Goal: Transaction & Acquisition: Subscribe to service/newsletter

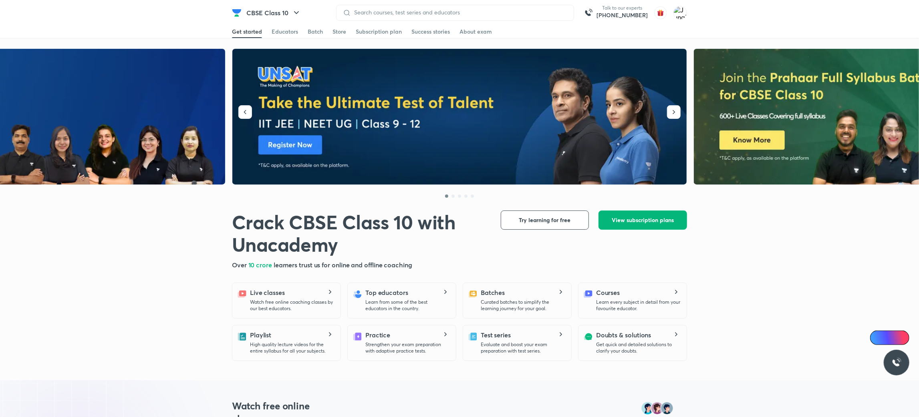
click at [614, 220] on span "View subscription plans" at bounding box center [642, 220] width 62 height 8
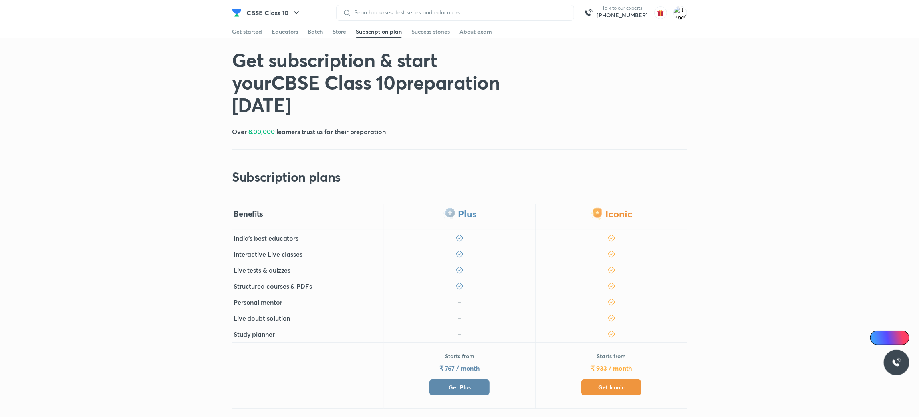
click at [609, 381] on button "Get Iconic" at bounding box center [611, 388] width 60 height 16
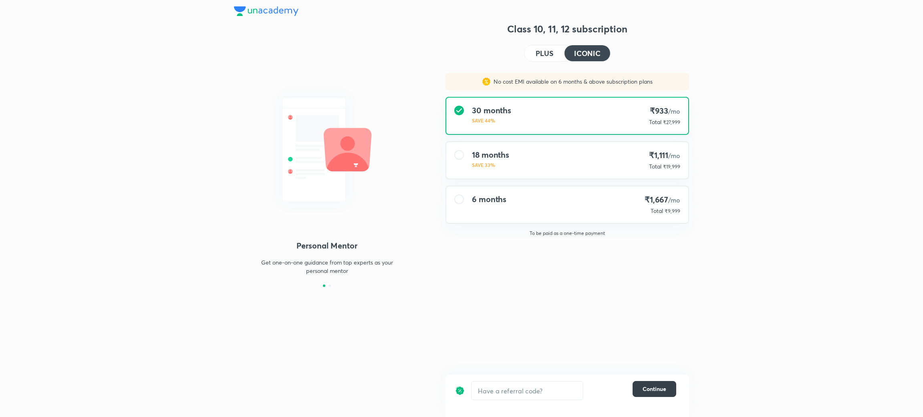
click at [650, 390] on span "Continue" at bounding box center [654, 389] width 24 height 8
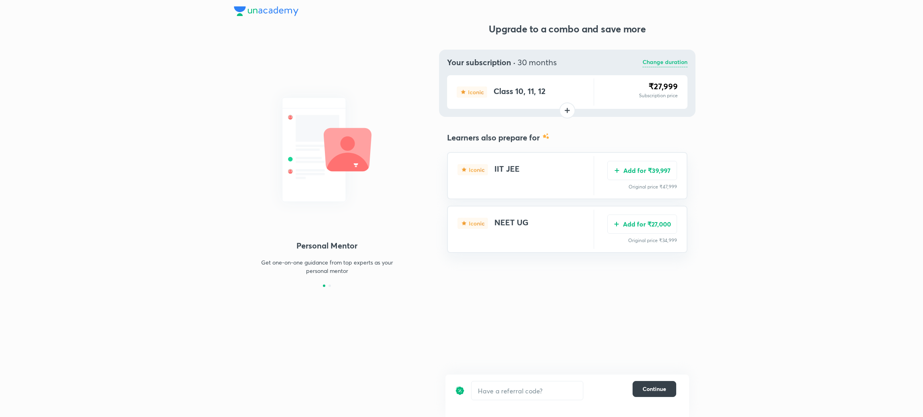
click at [659, 392] on span "Continue" at bounding box center [654, 389] width 24 height 8
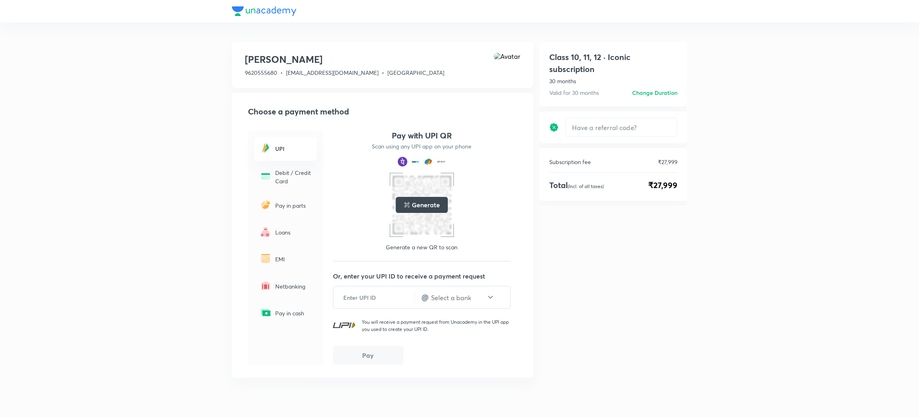
click at [295, 311] on p "Pay in cash" at bounding box center [293, 313] width 37 height 8
